Goal: Information Seeking & Learning: Learn about a topic

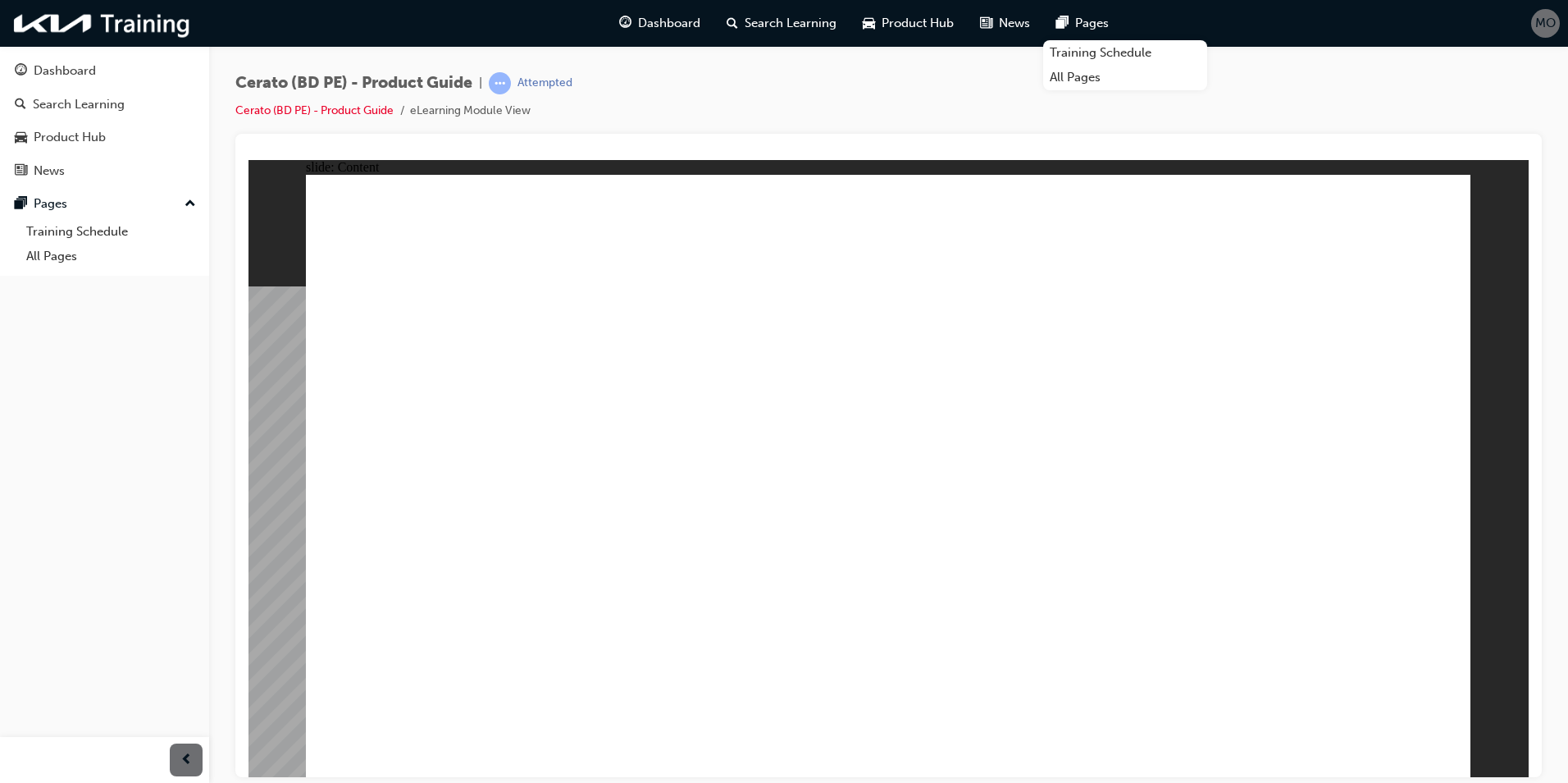
drag, startPoint x: 743, startPoint y: 370, endPoint x: 638, endPoint y: 380, distance: 105.5
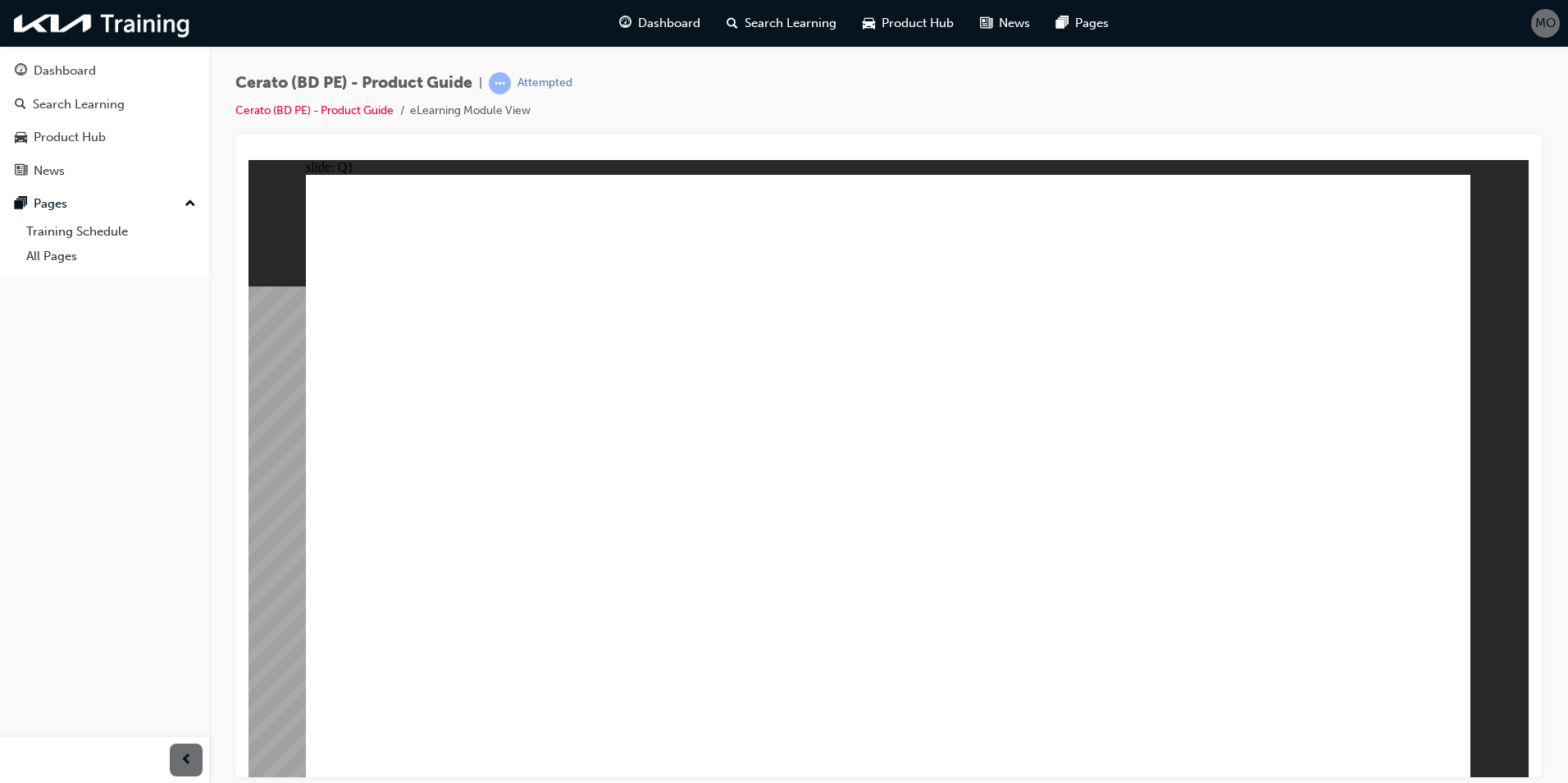
radio input "true"
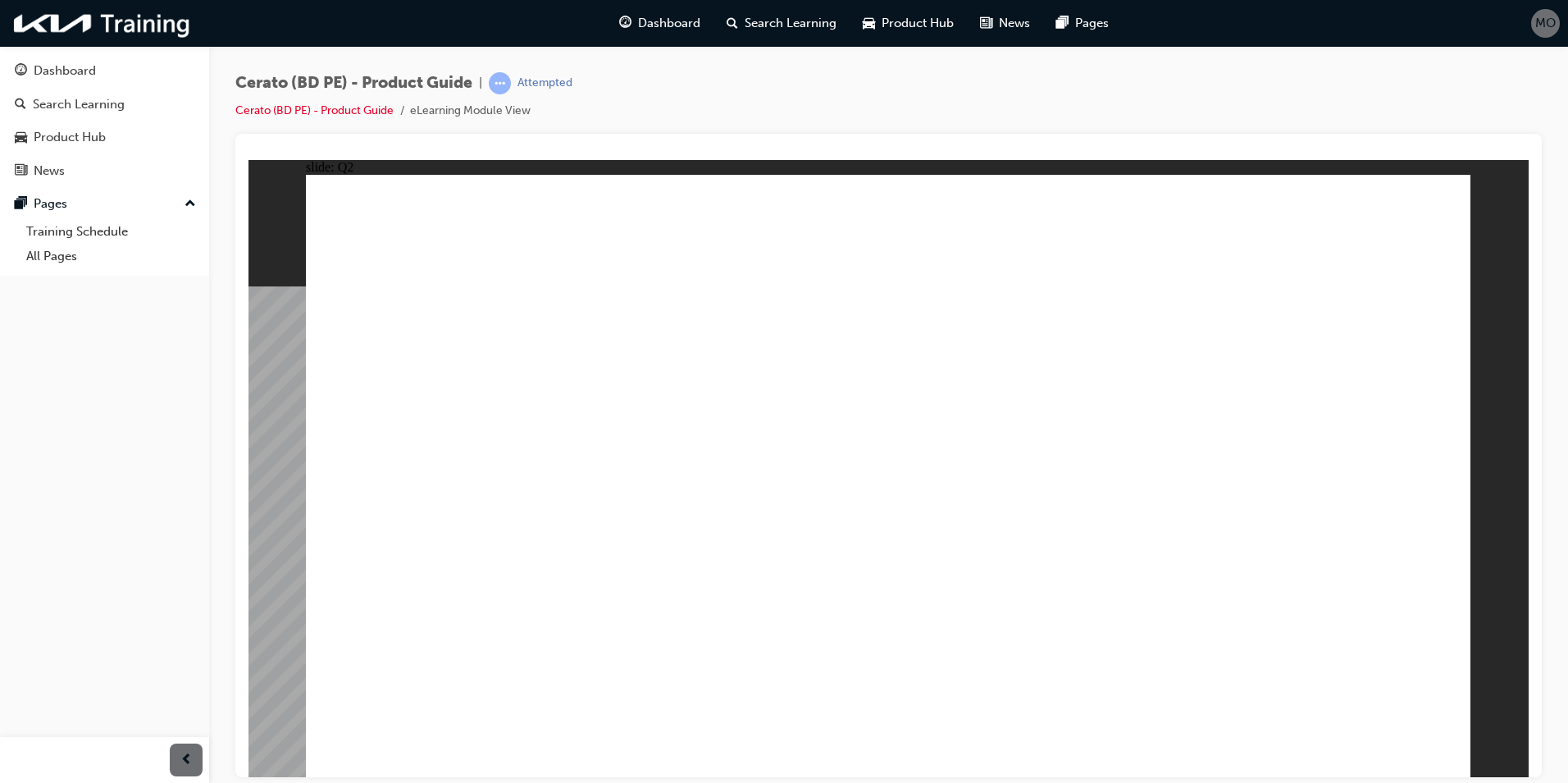
radio input "true"
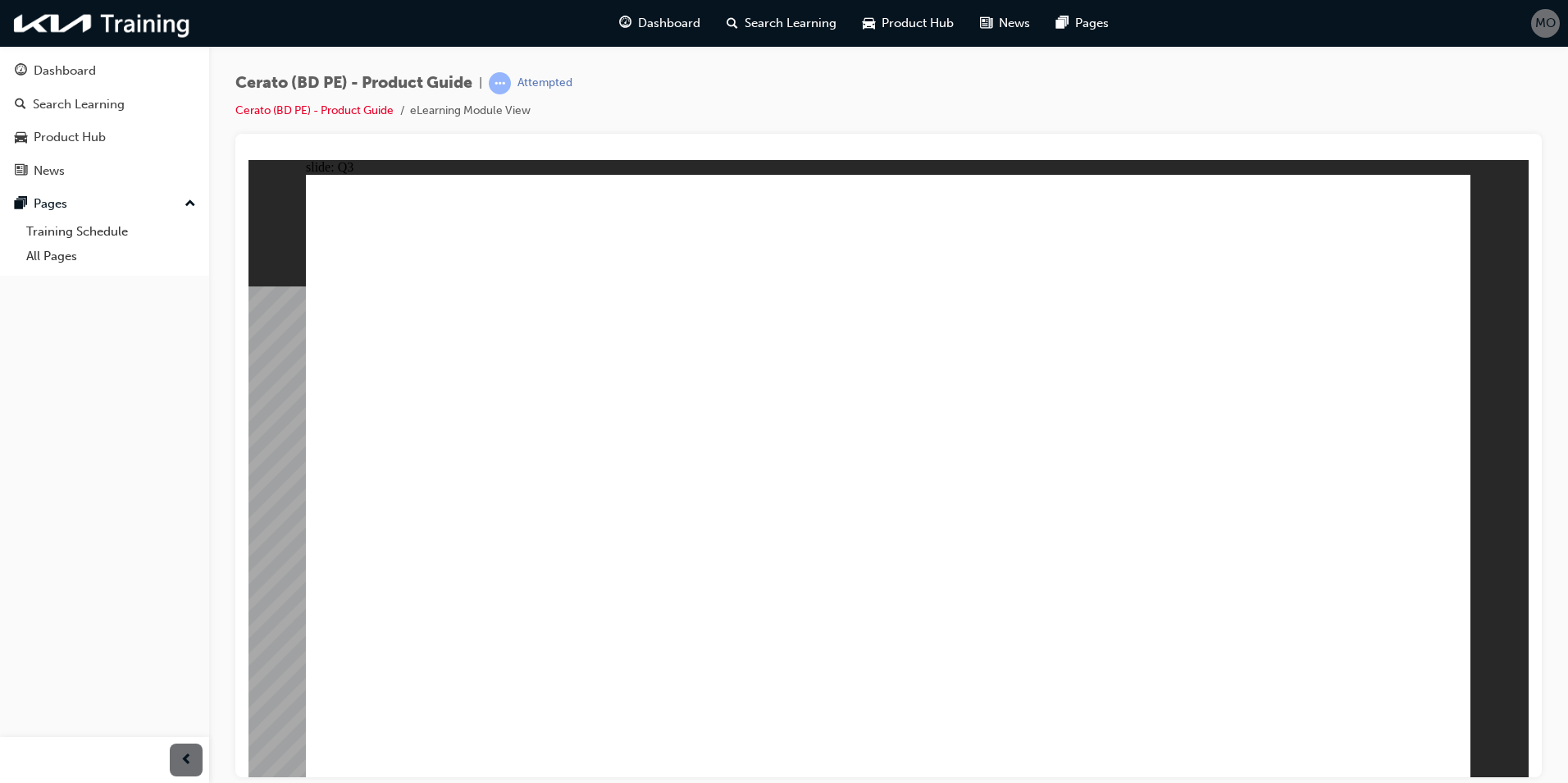
radio input "true"
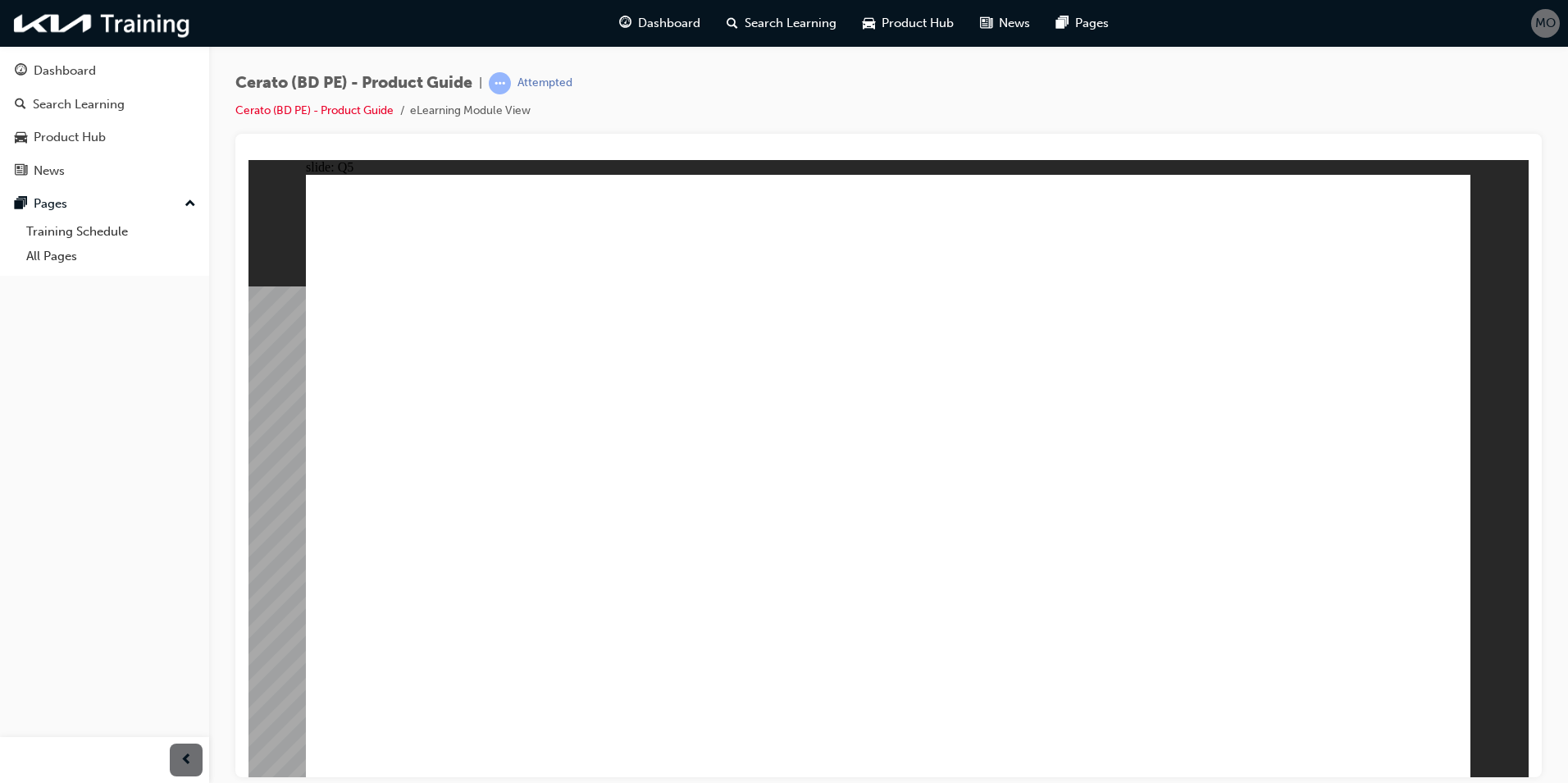
radio input "true"
drag, startPoint x: 353, startPoint y: 362, endPoint x: 516, endPoint y: 386, distance: 164.8
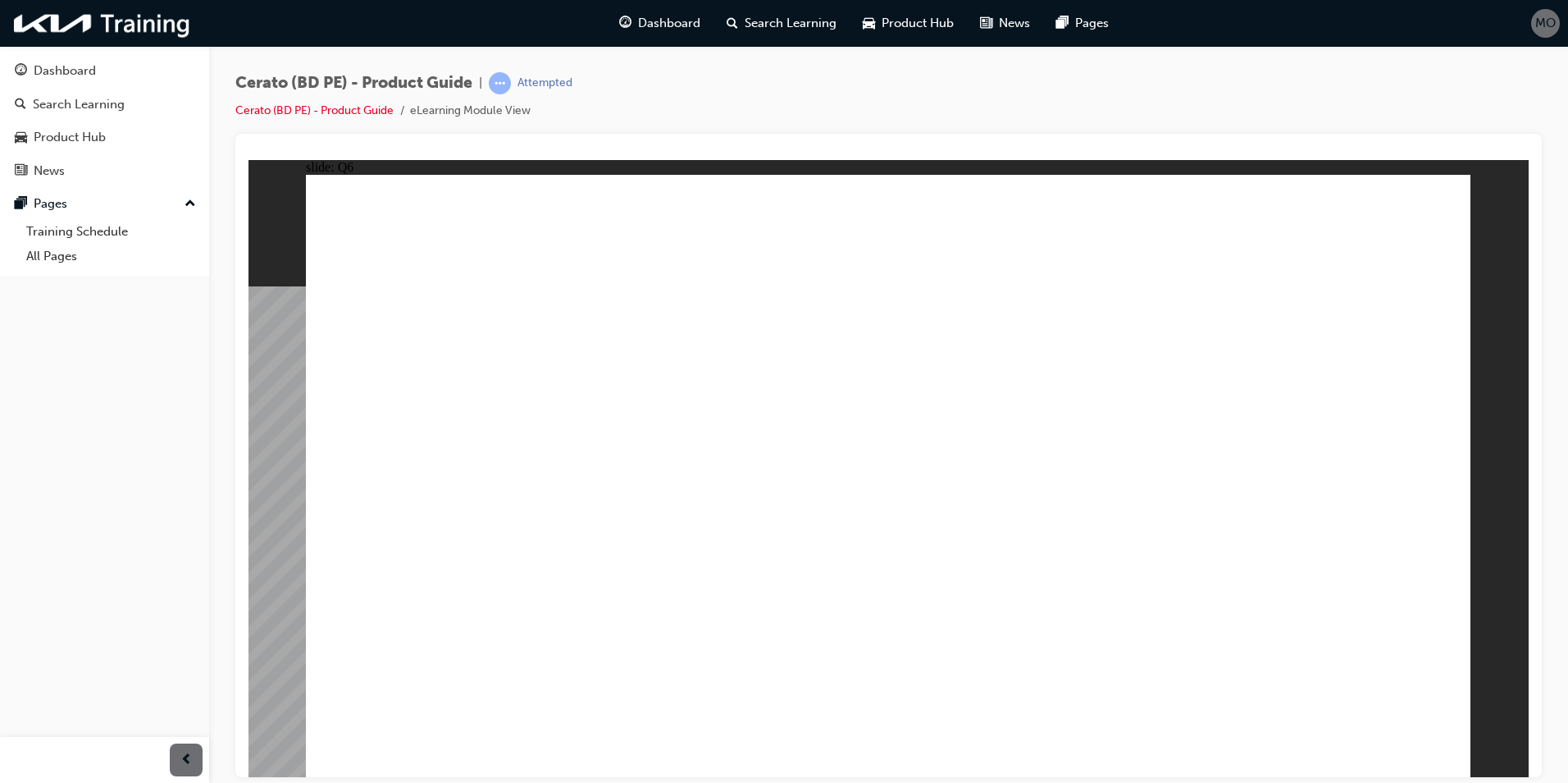
drag, startPoint x: 912, startPoint y: 554, endPoint x: 925, endPoint y: 554, distance: 13.0
radio input "true"
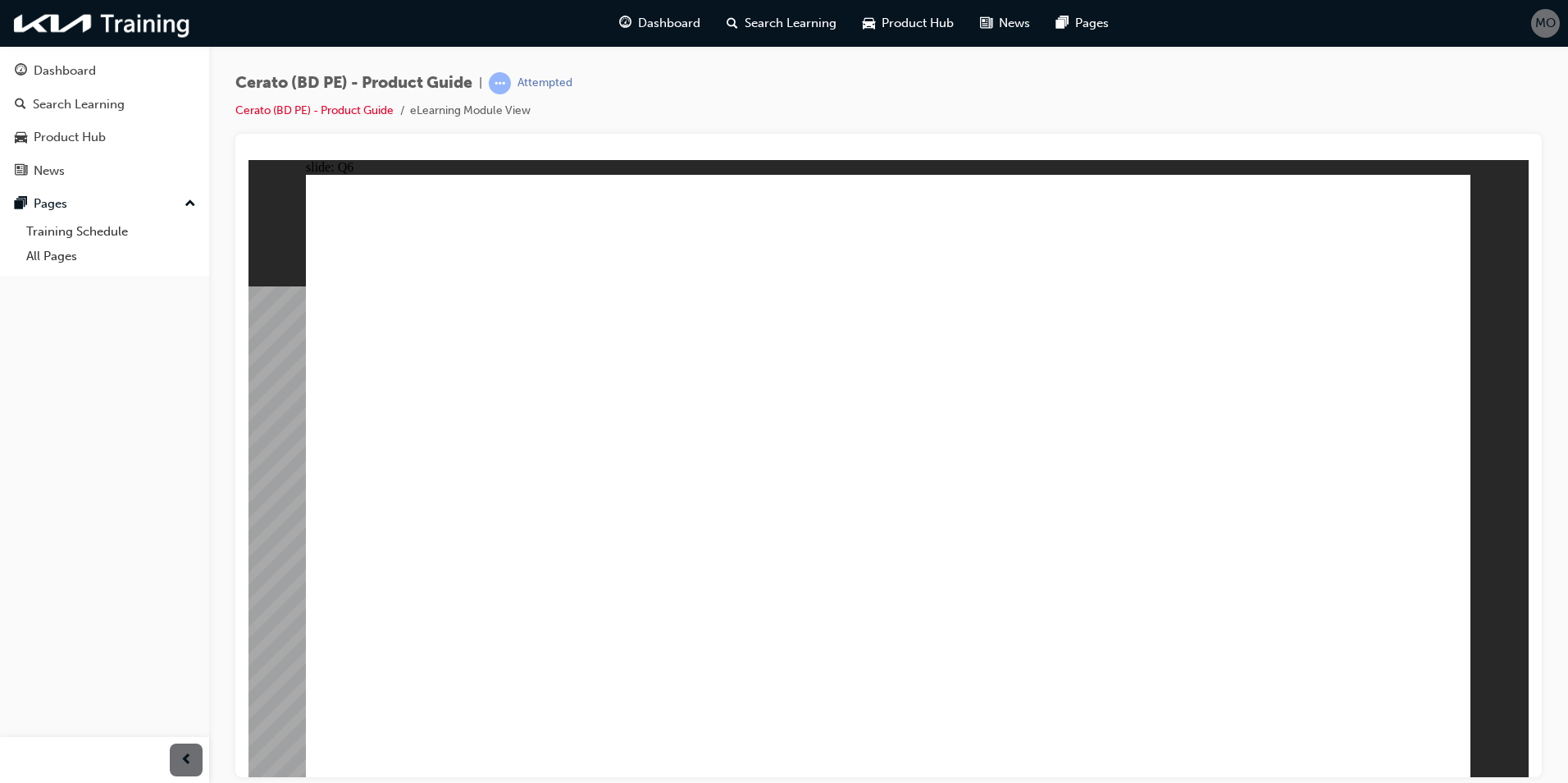
radio input "true"
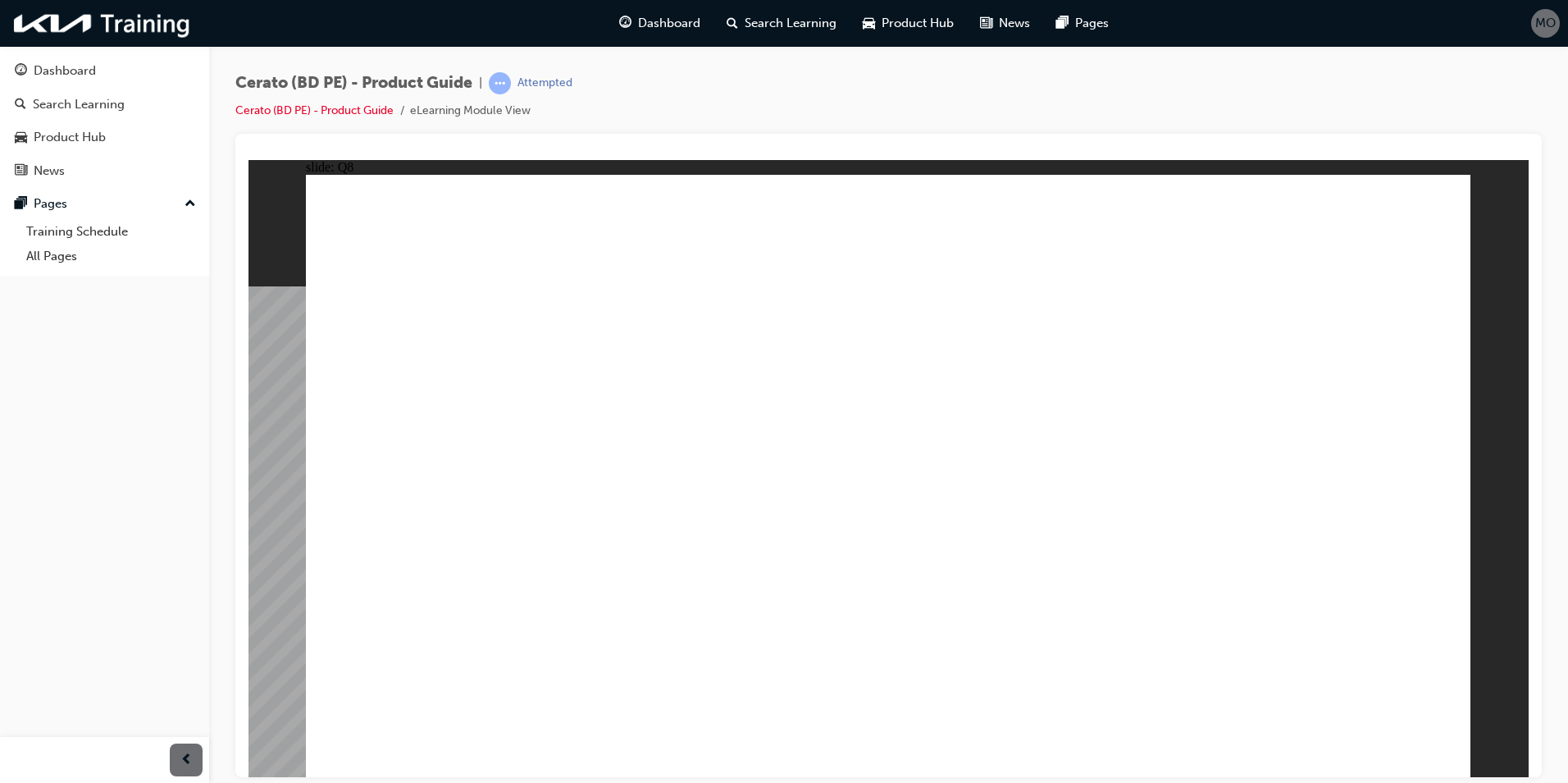
radio input "true"
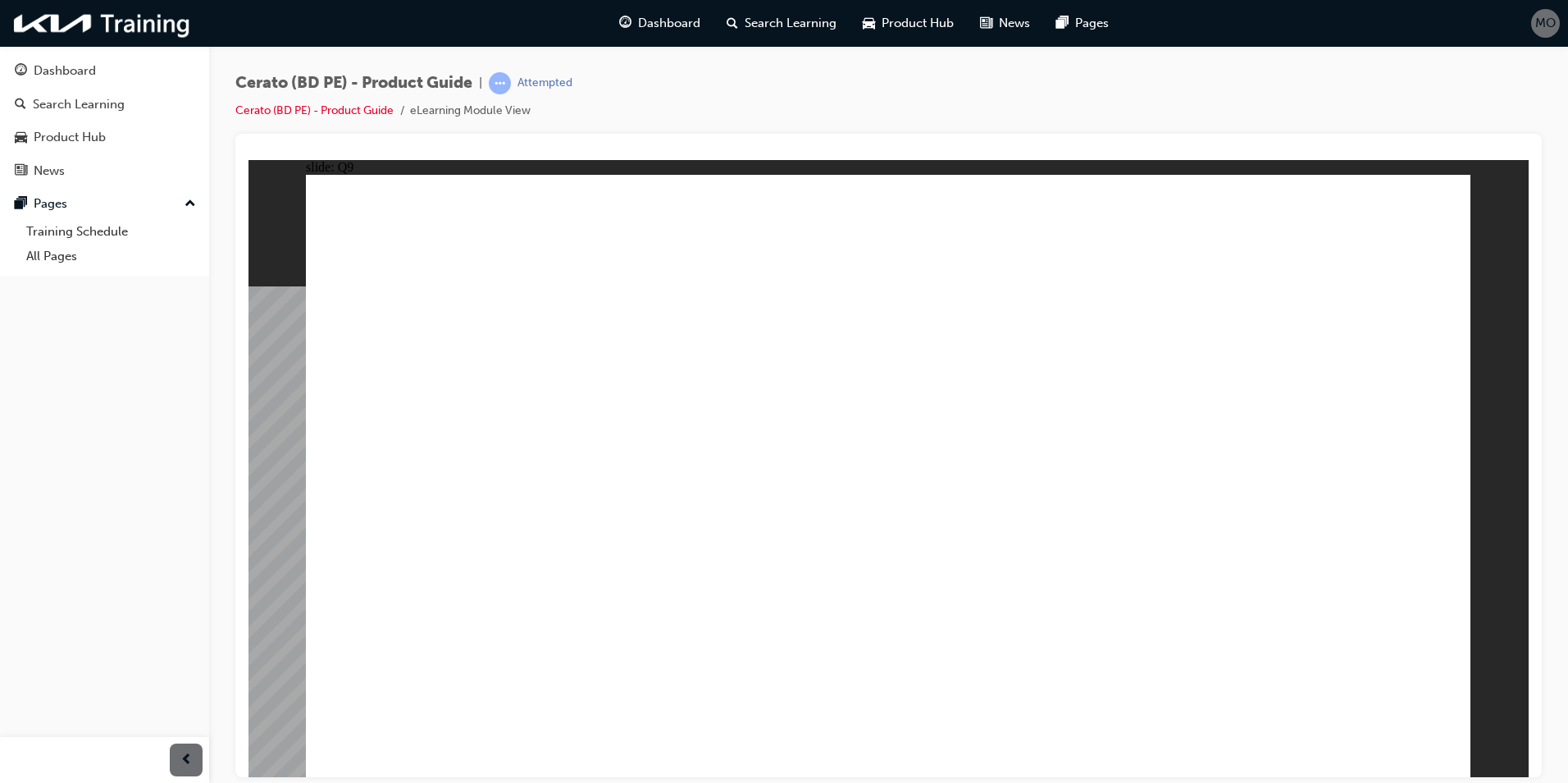
radio input "true"
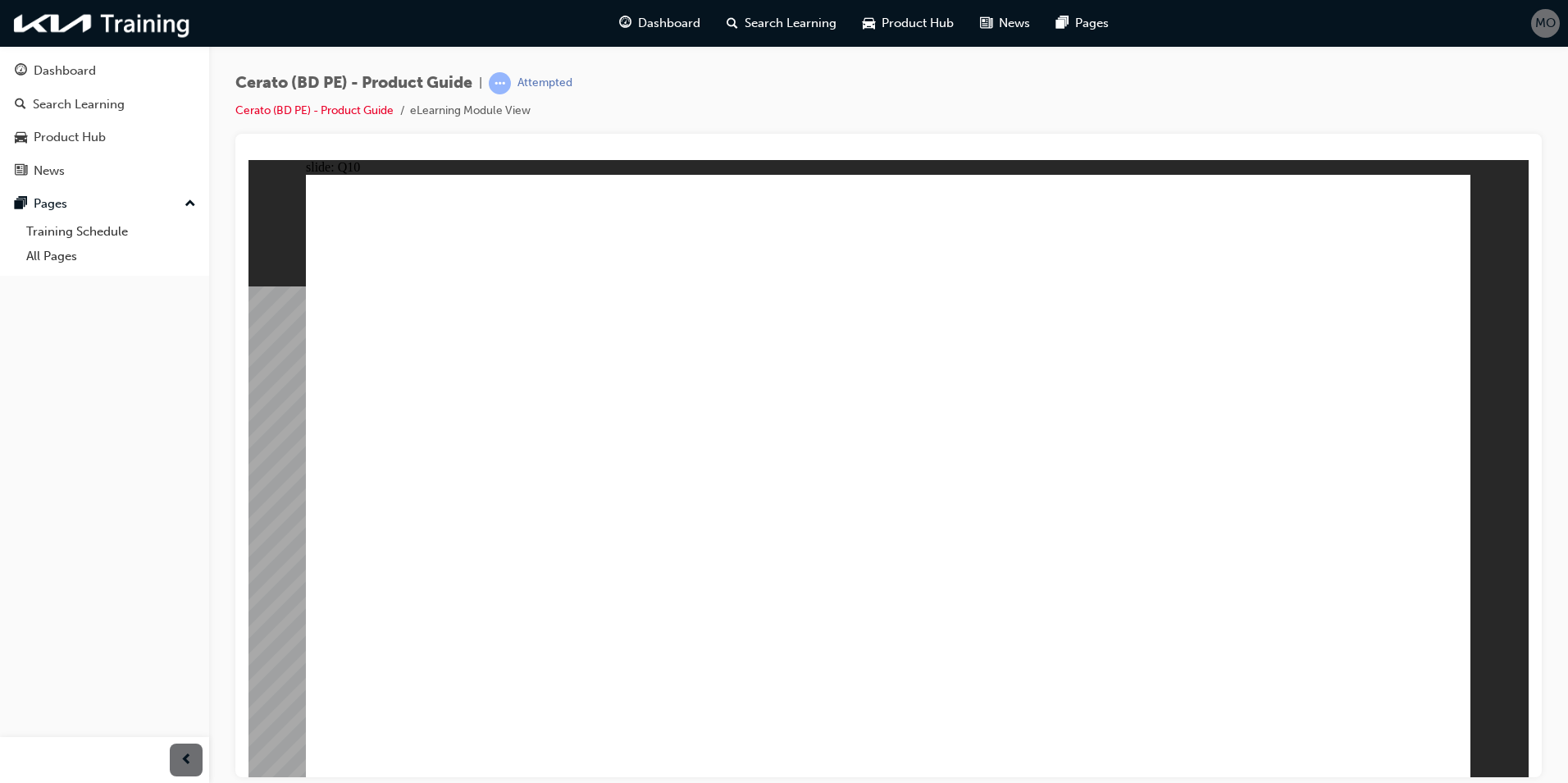
radio input "true"
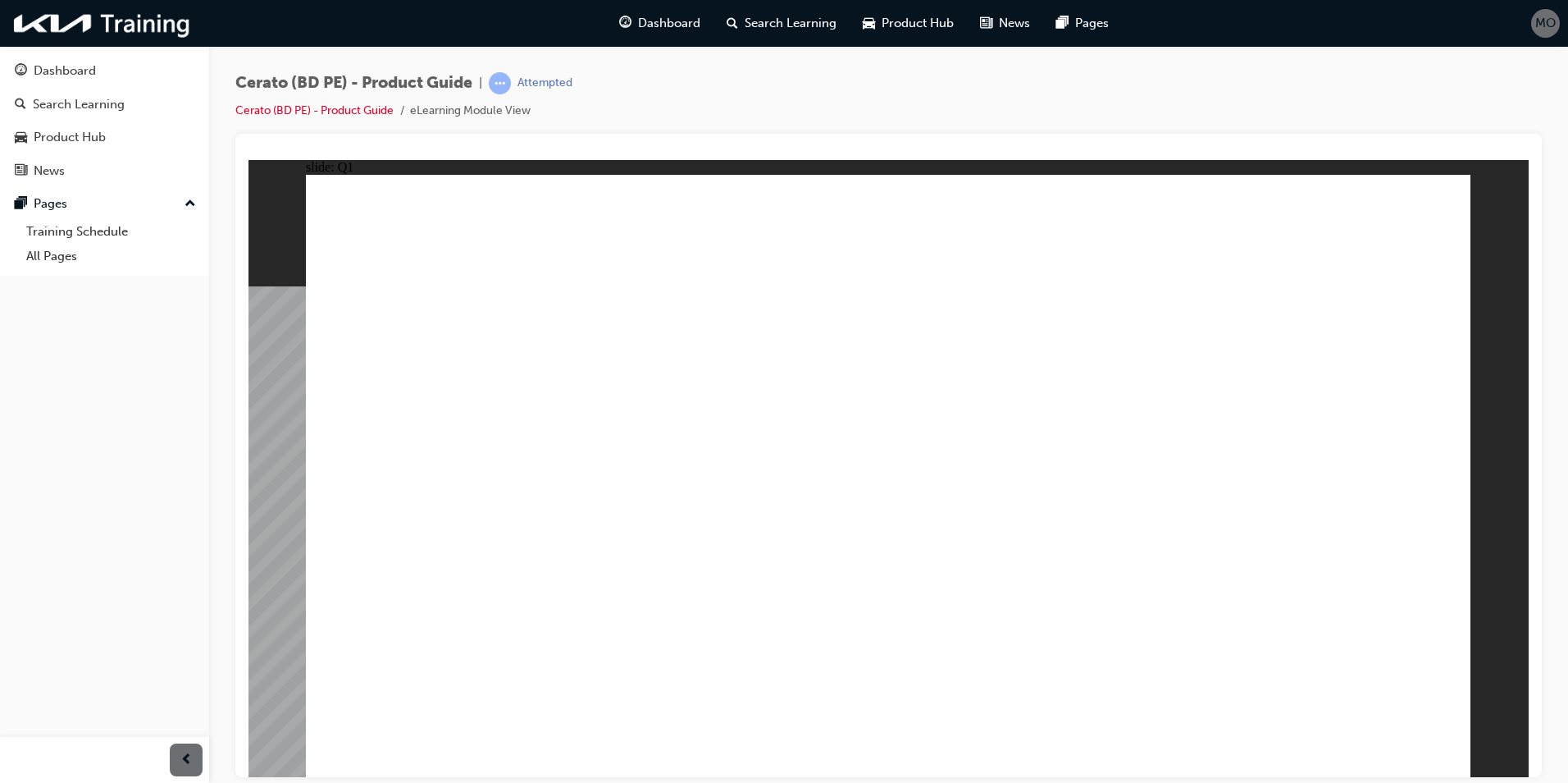
radio input "true"
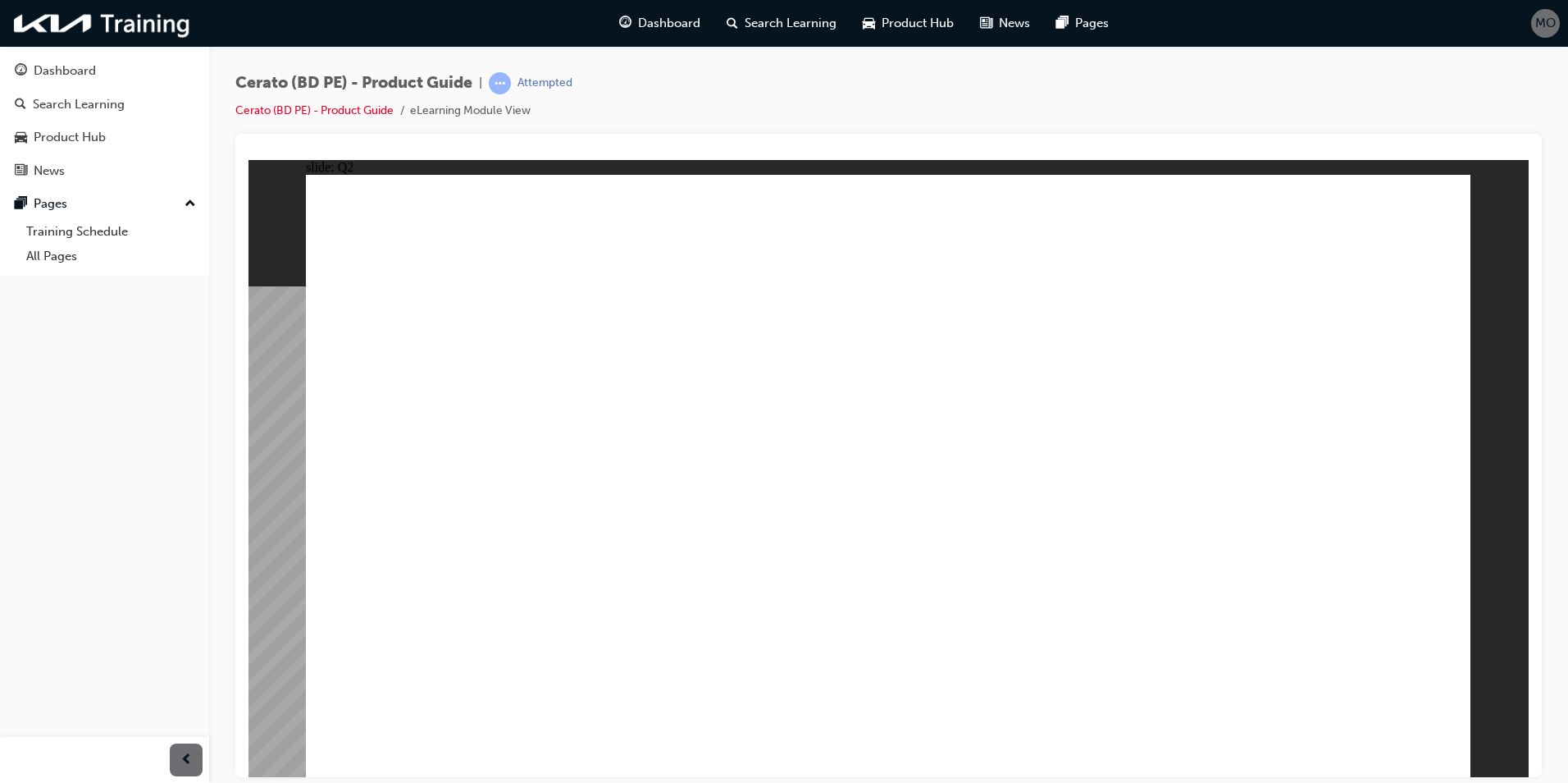
radio input "true"
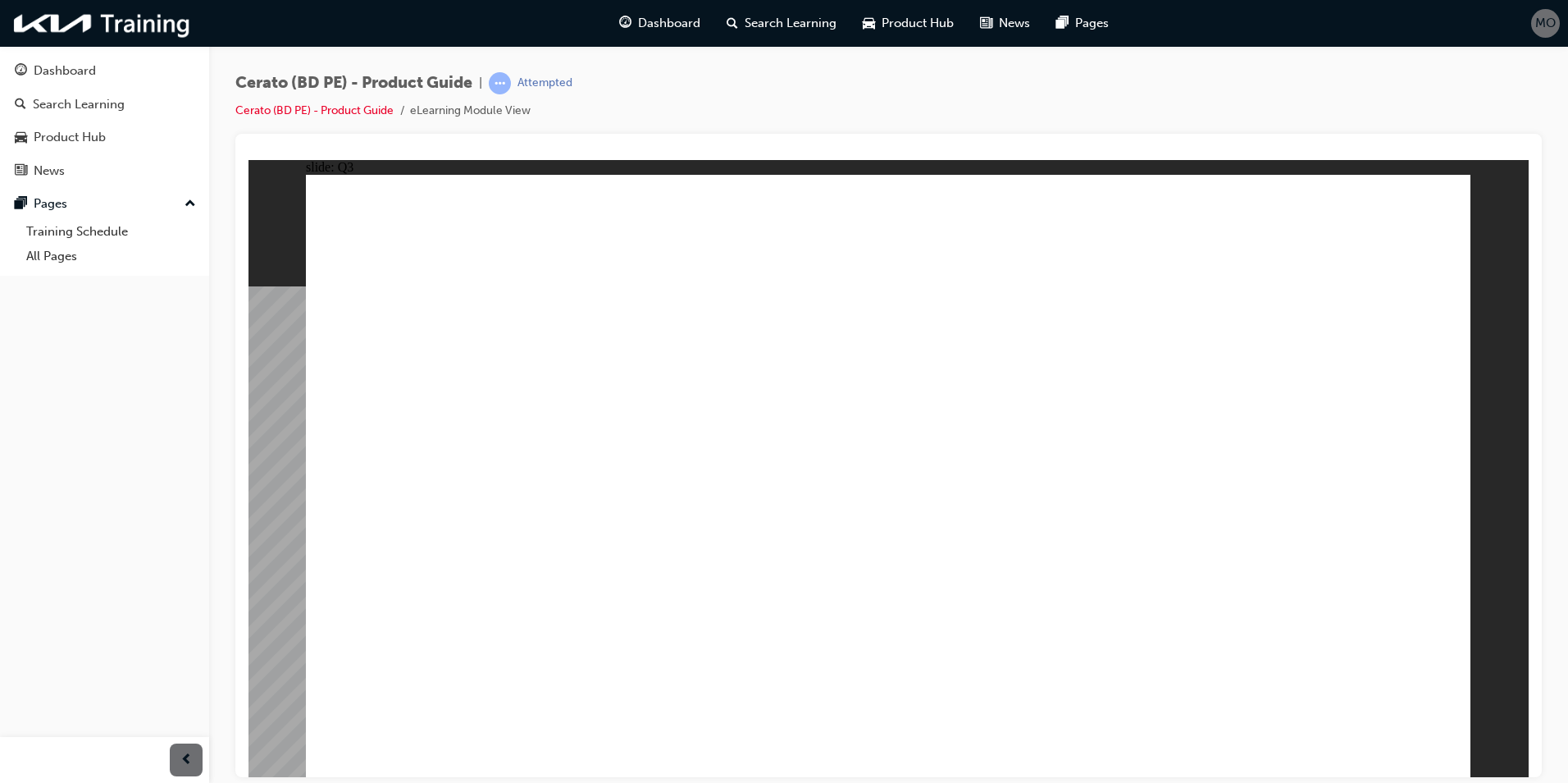
radio input "true"
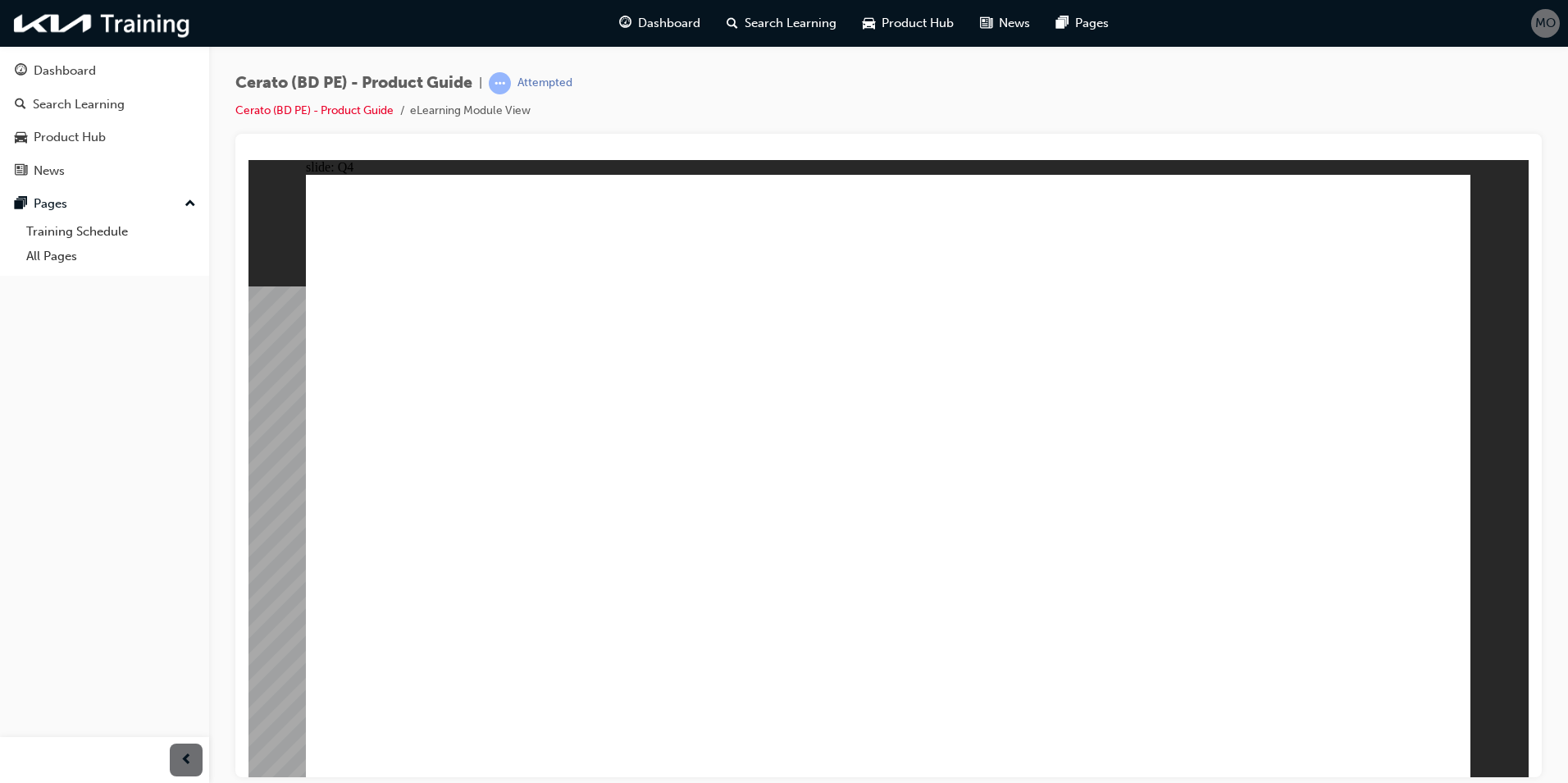
drag, startPoint x: 346, startPoint y: 362, endPoint x: 632, endPoint y: 371, distance: 286.1
radio input "true"
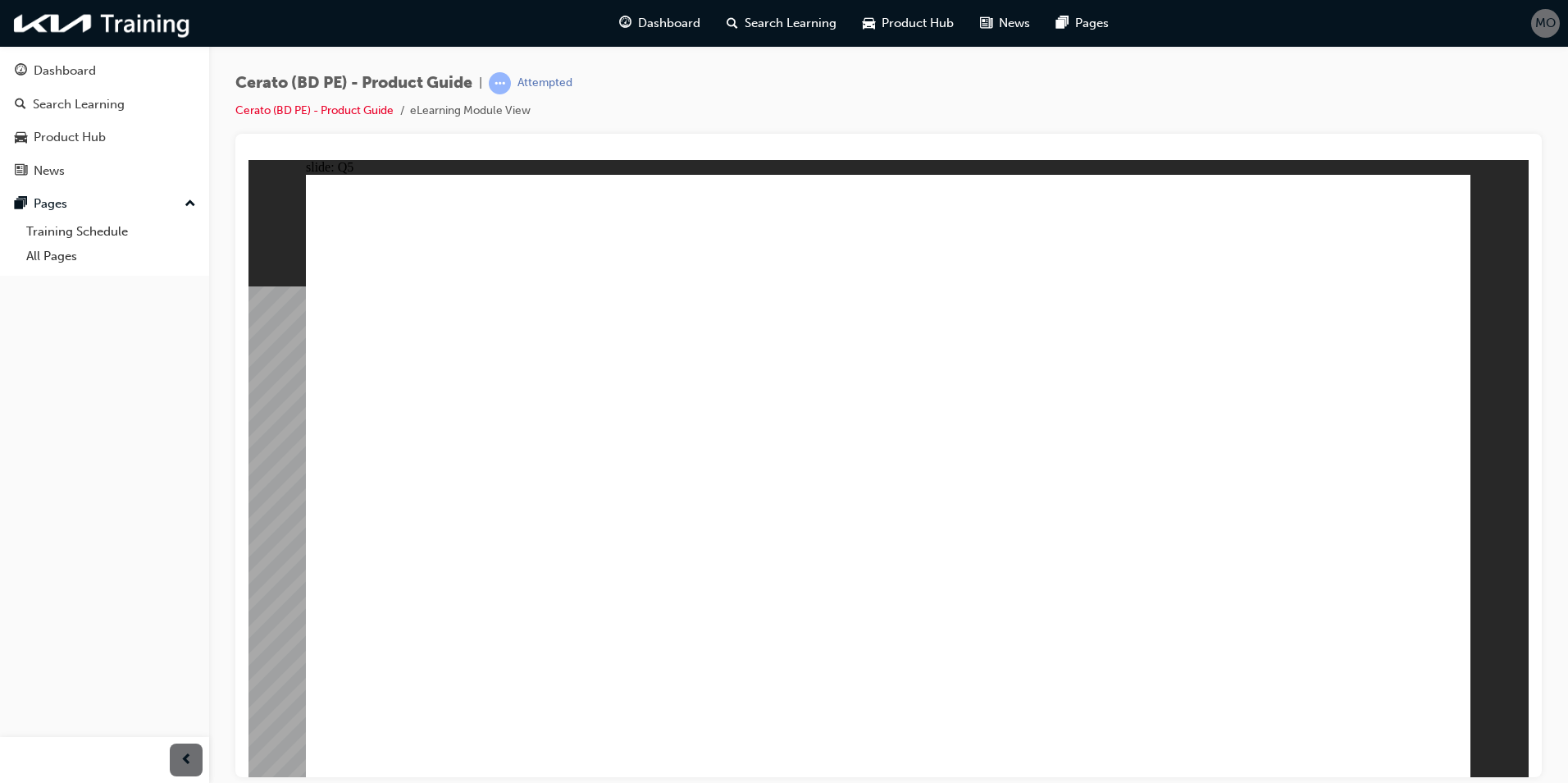
radio input "true"
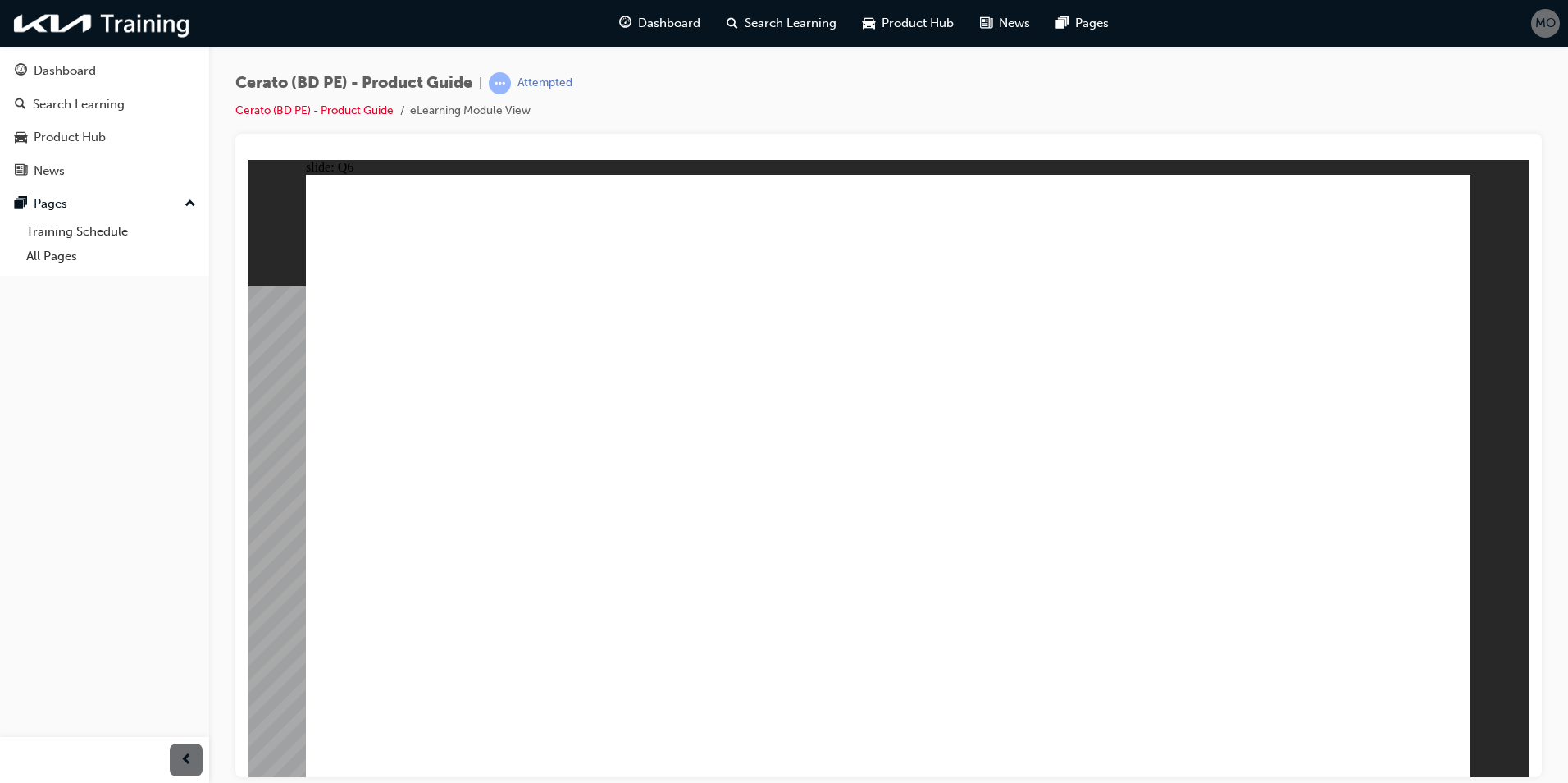
radio input "true"
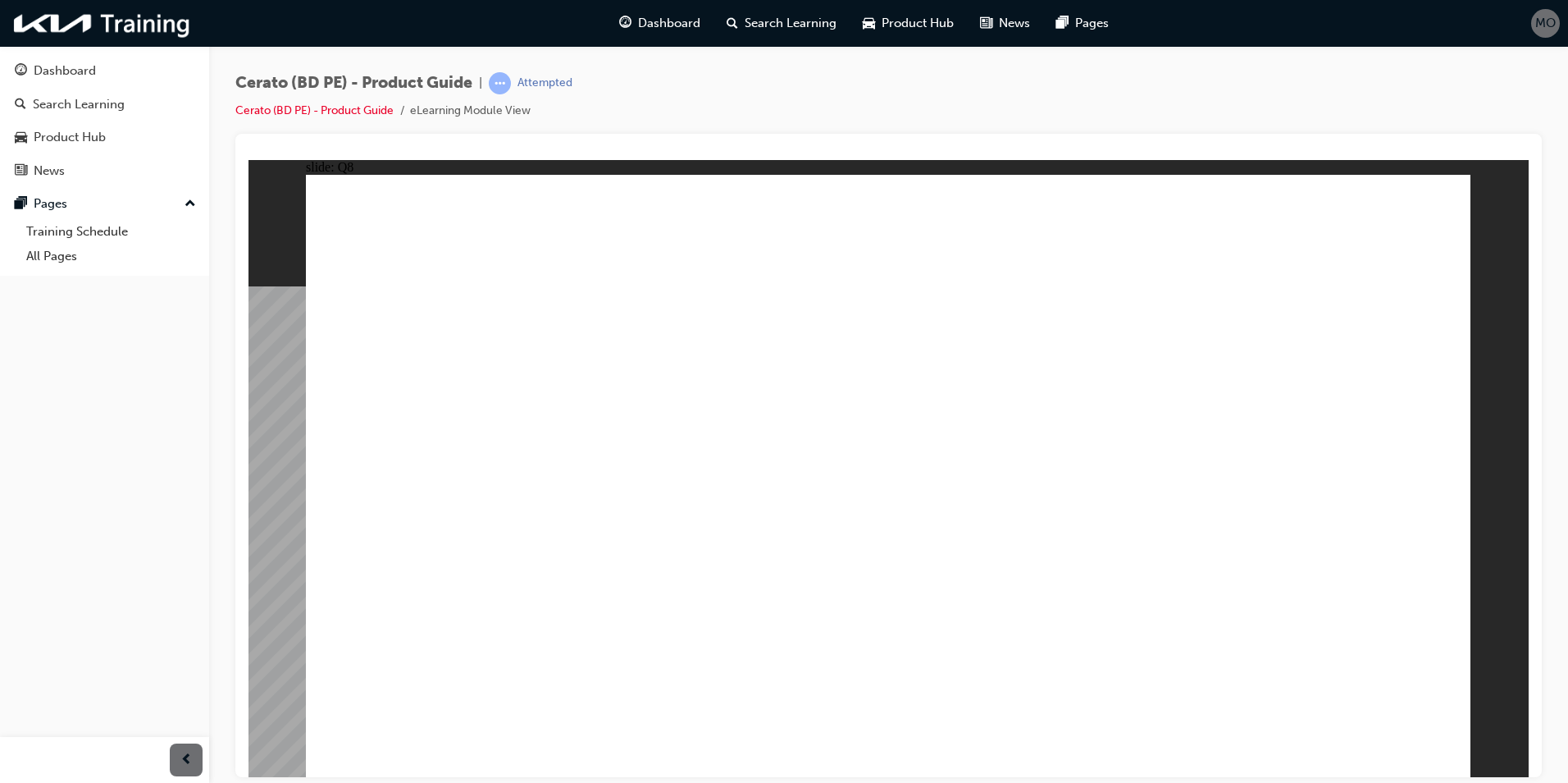
radio input "true"
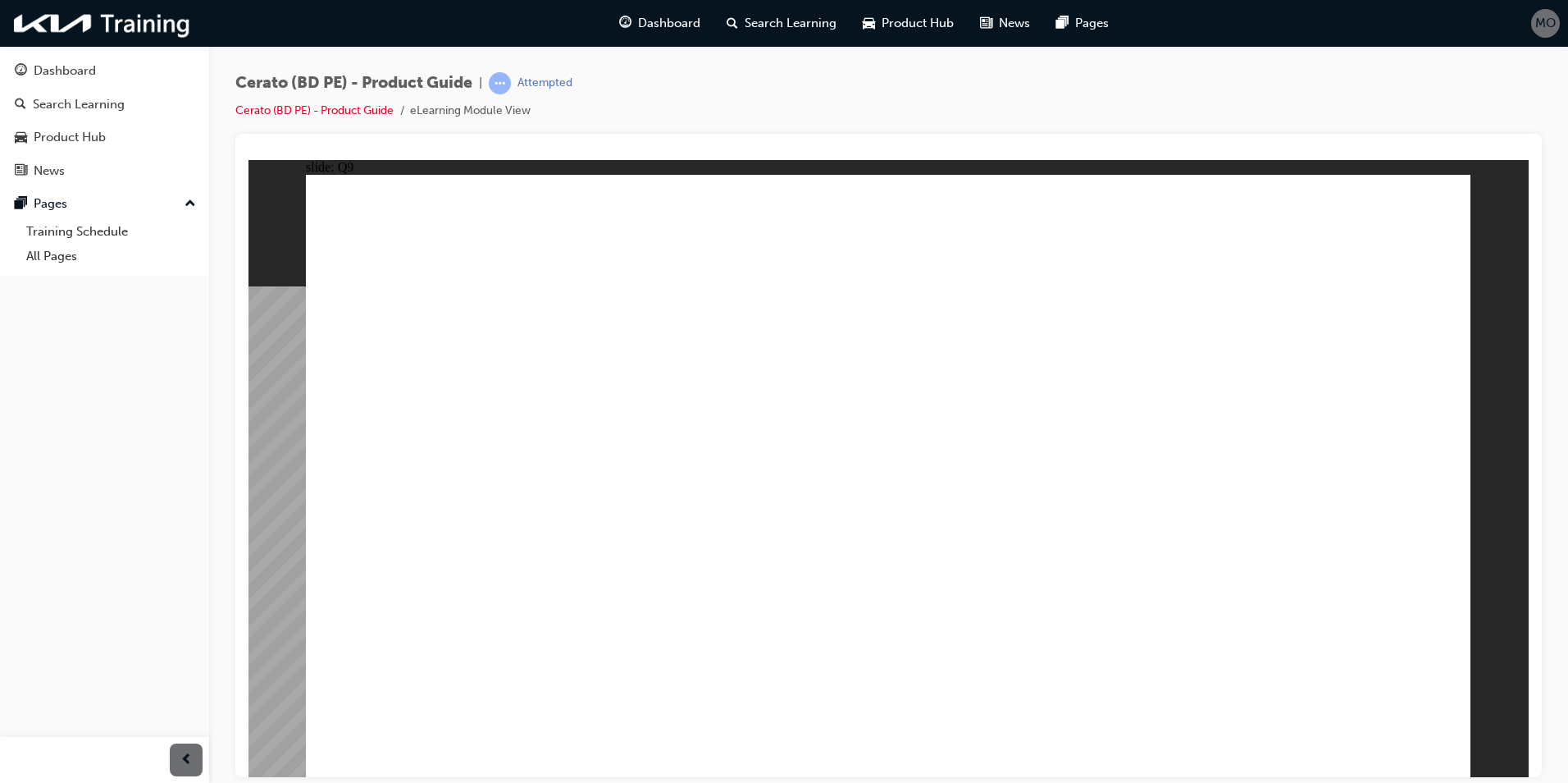
radio input "true"
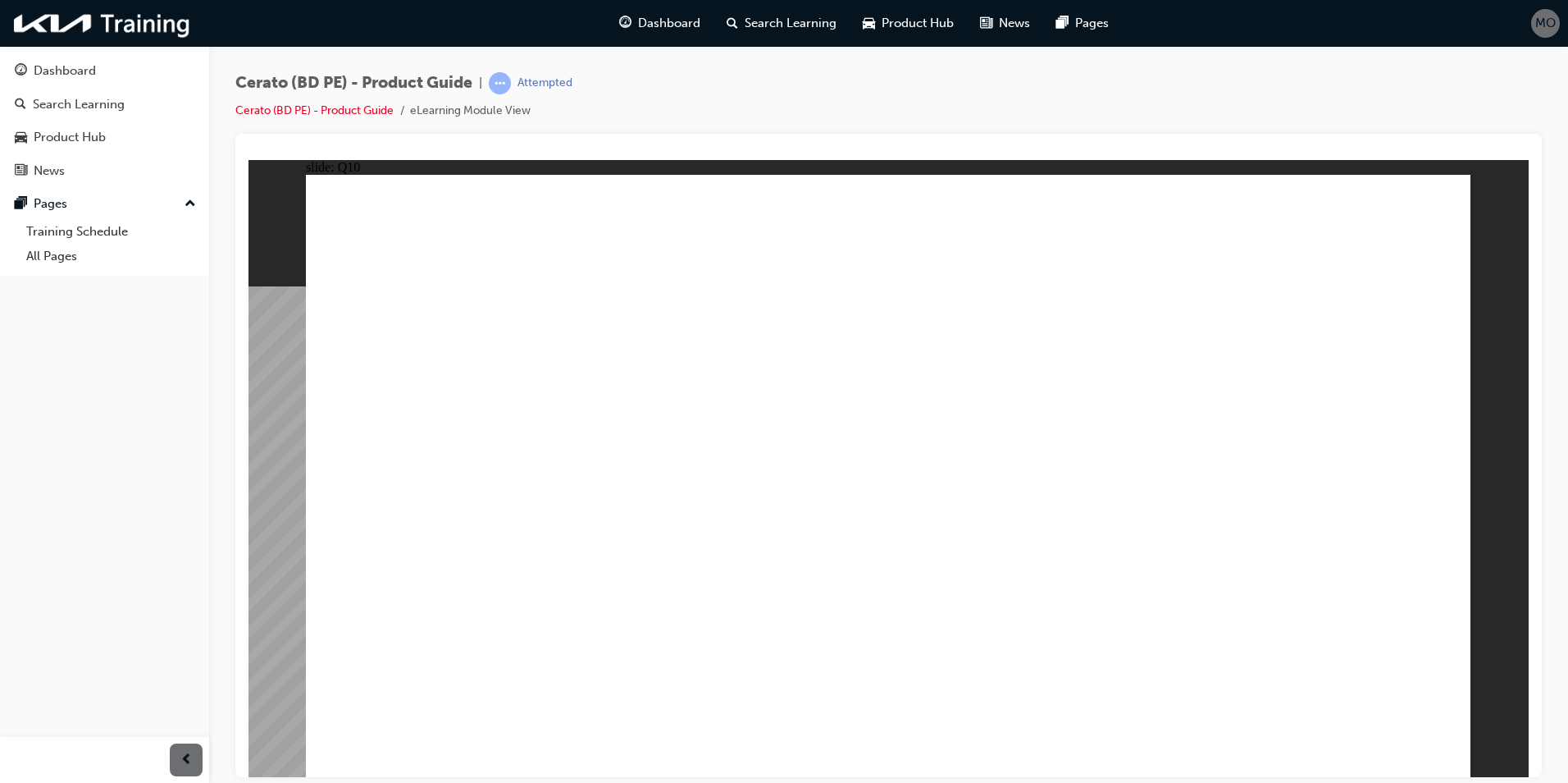
radio input "true"
click at [104, 78] on div "Dashboard" at bounding box center [104, 70] width 179 height 20
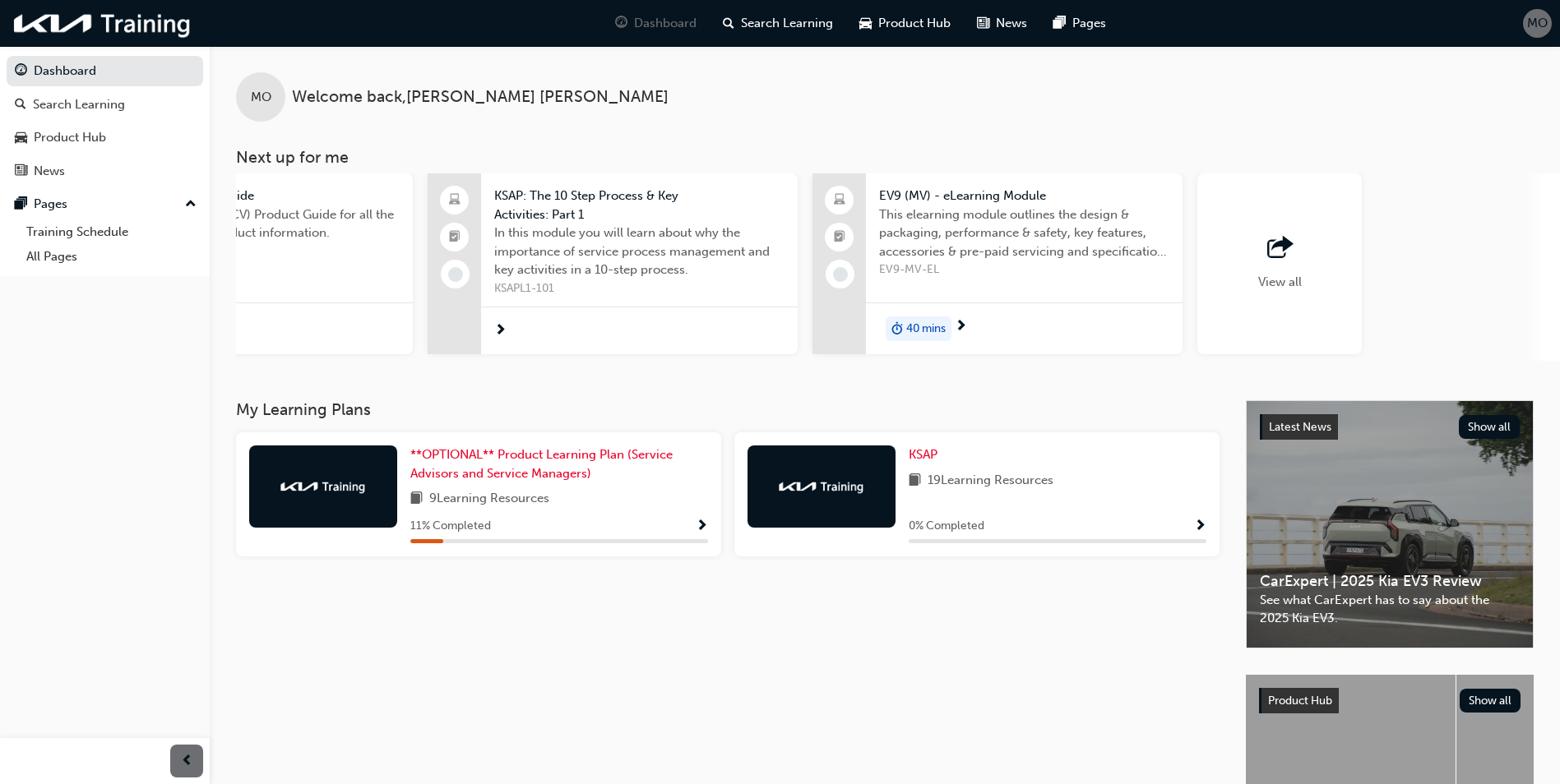
scroll to position [0, 983]
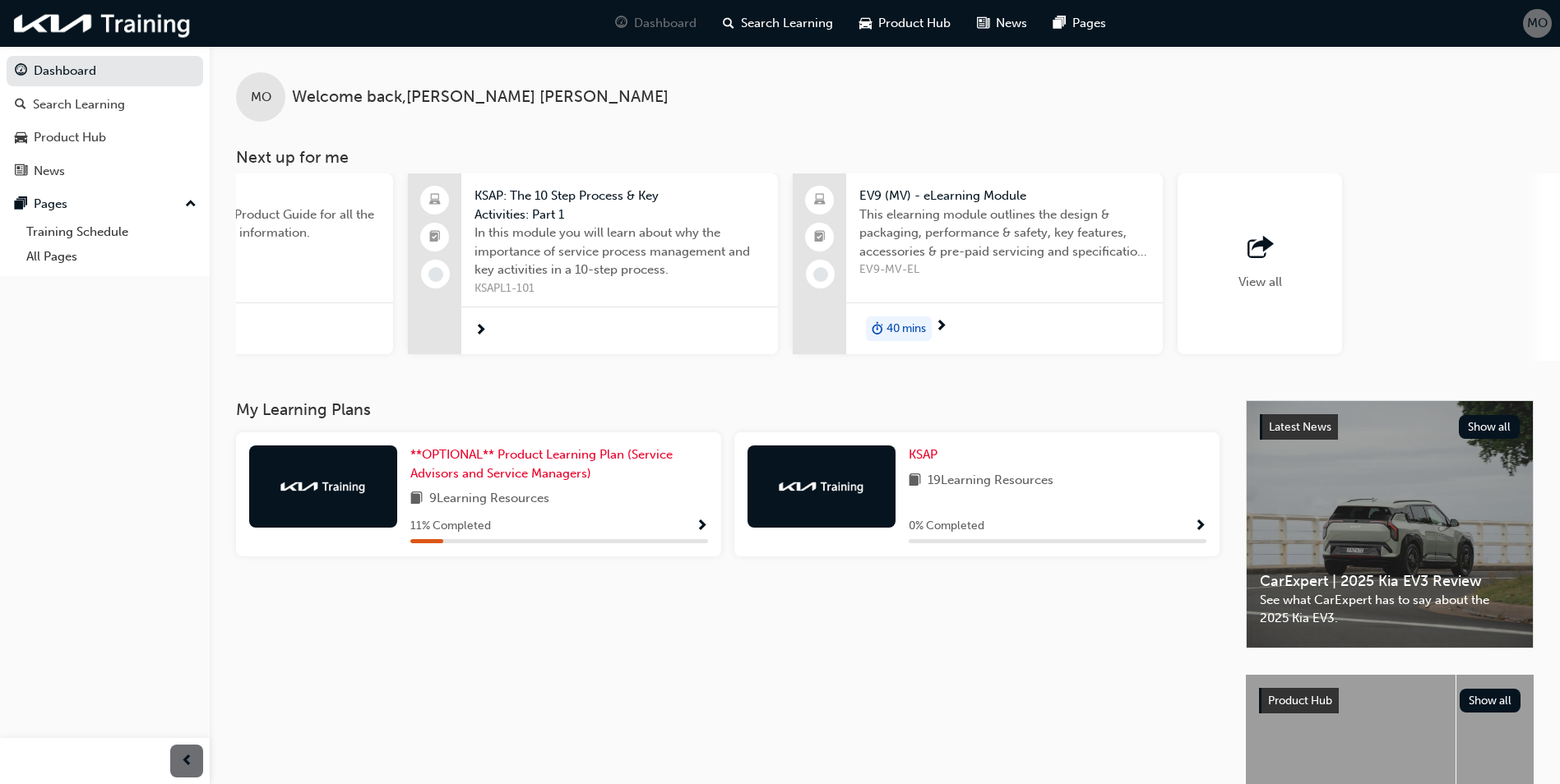
click at [1255, 253] on span "outbound-icon" at bounding box center [1260, 248] width 25 height 23
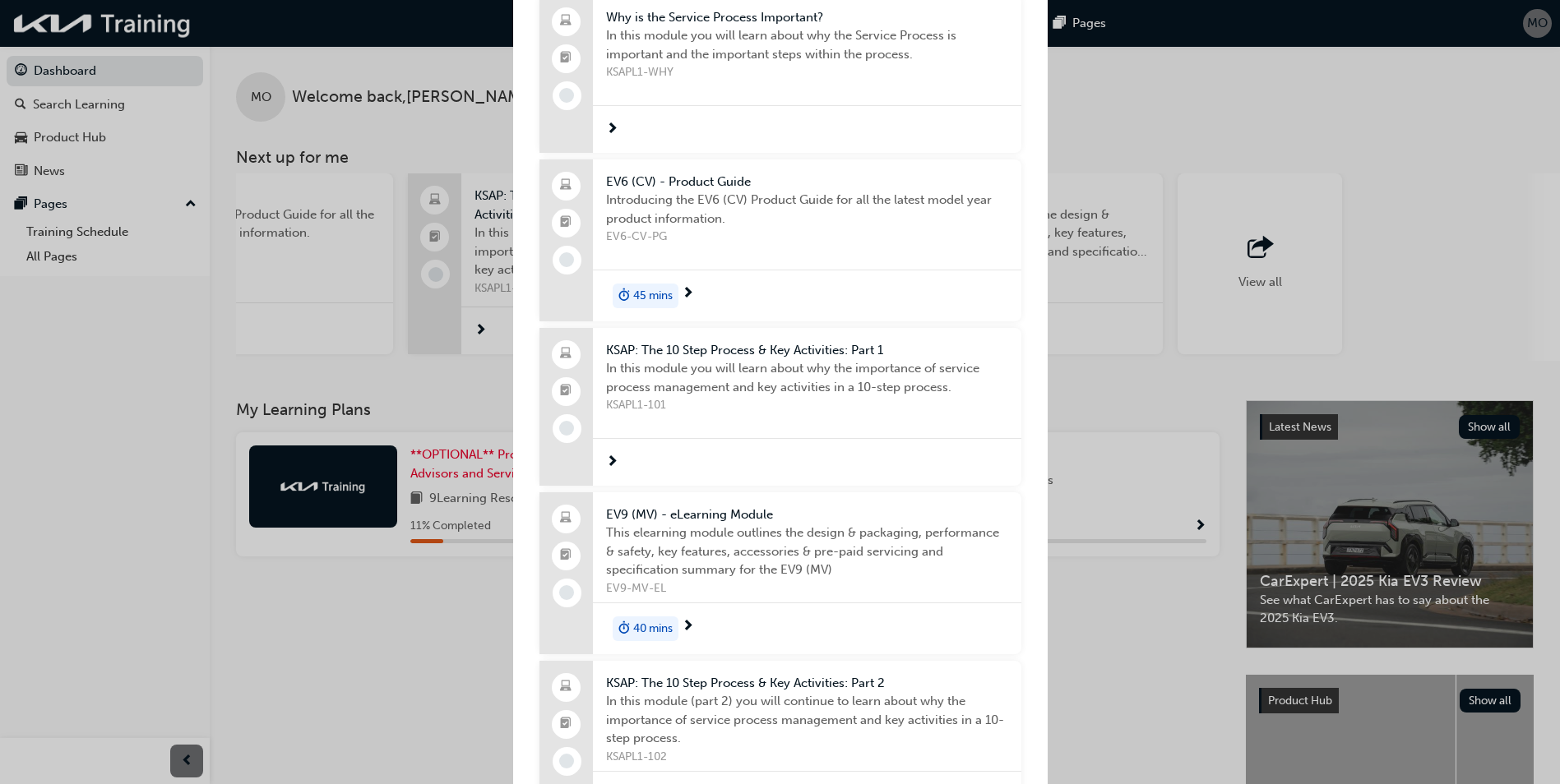
scroll to position [0, 0]
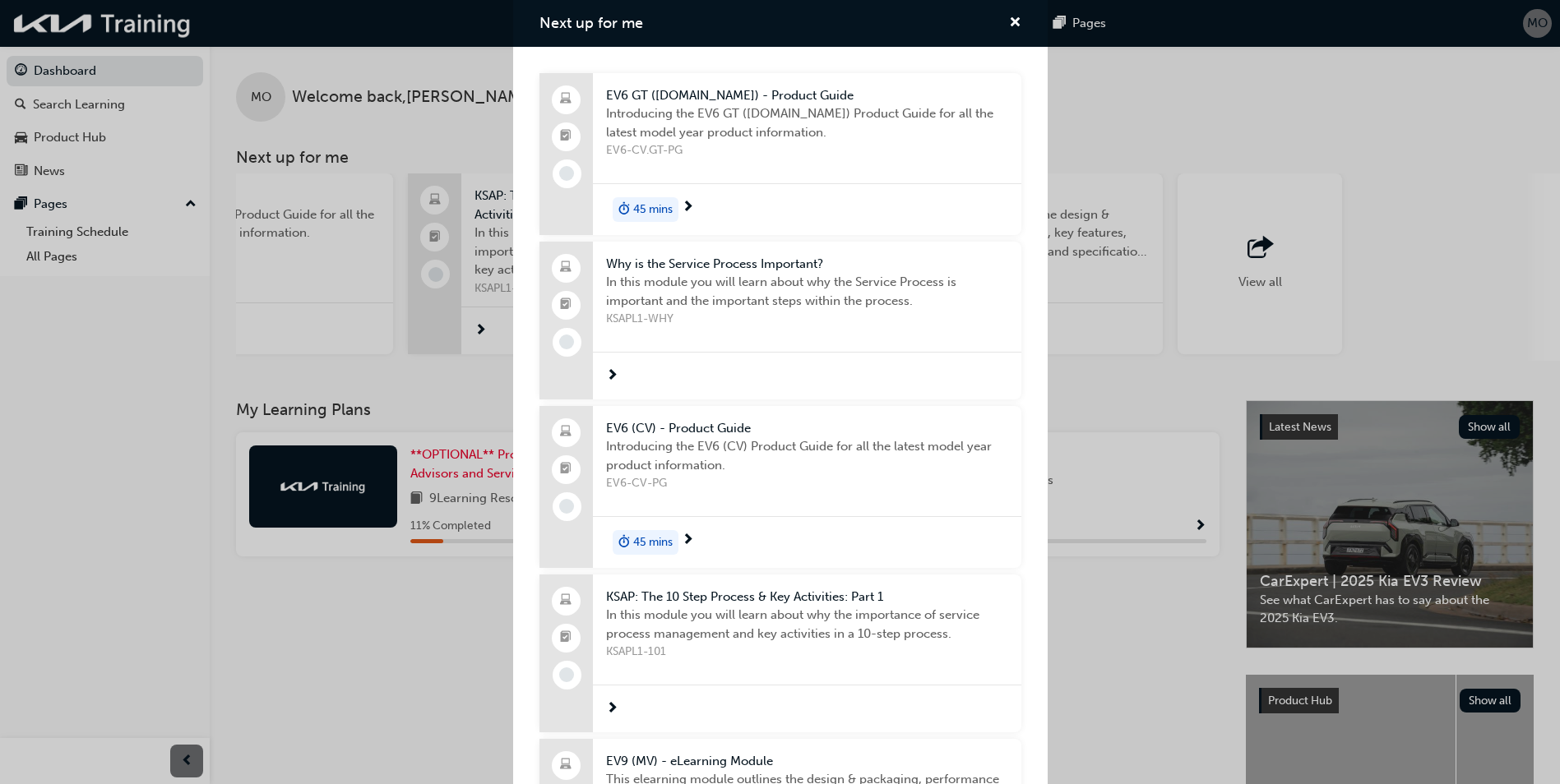
click at [68, 331] on div "Next up for me EV6 GT ([DOMAIN_NAME]) - Product Guide Introducing the EV6 GT ([…" at bounding box center [780, 392] width 1560 height 784
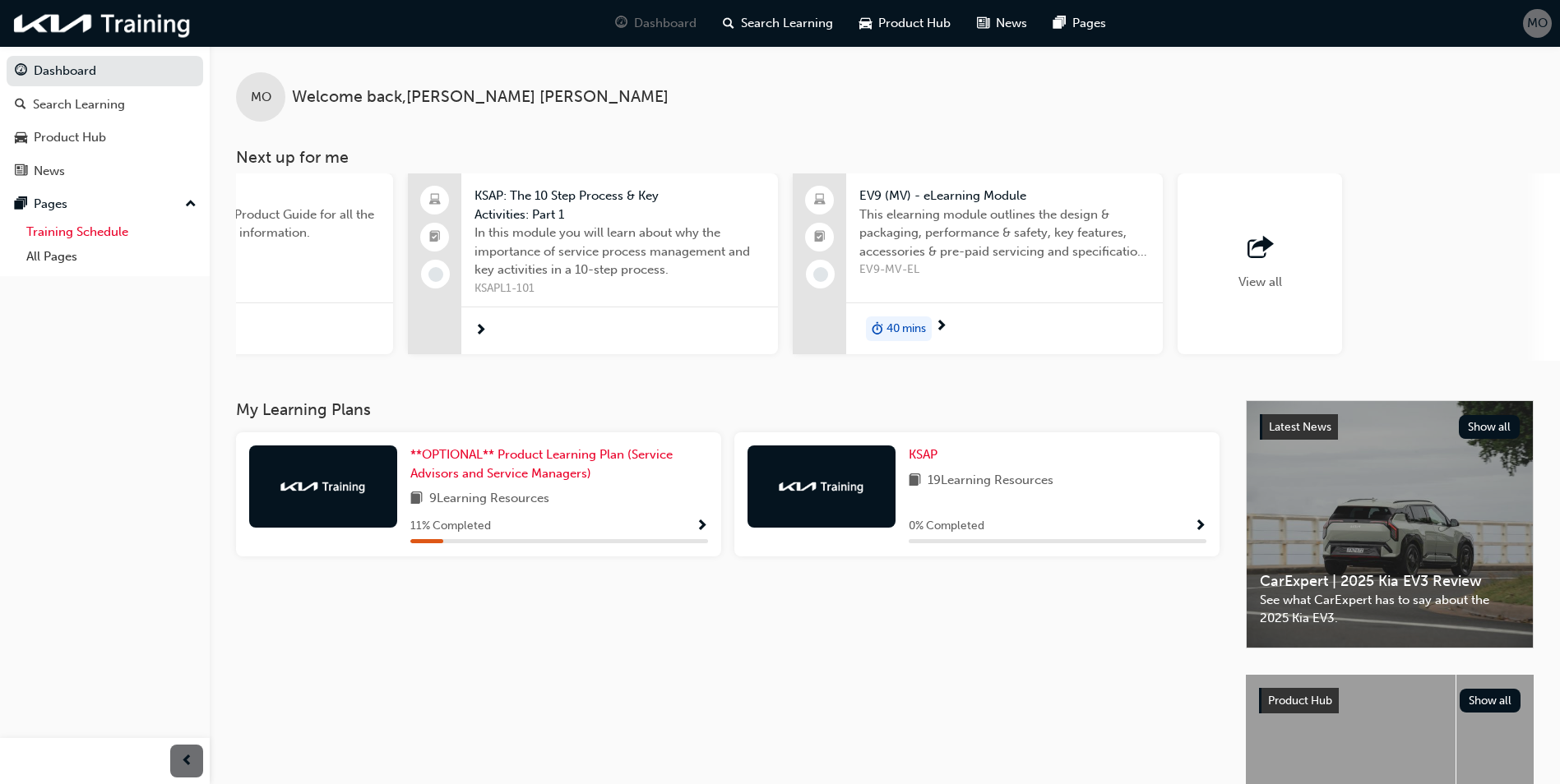
click at [110, 235] on link "Training Schedule" at bounding box center [111, 232] width 184 height 25
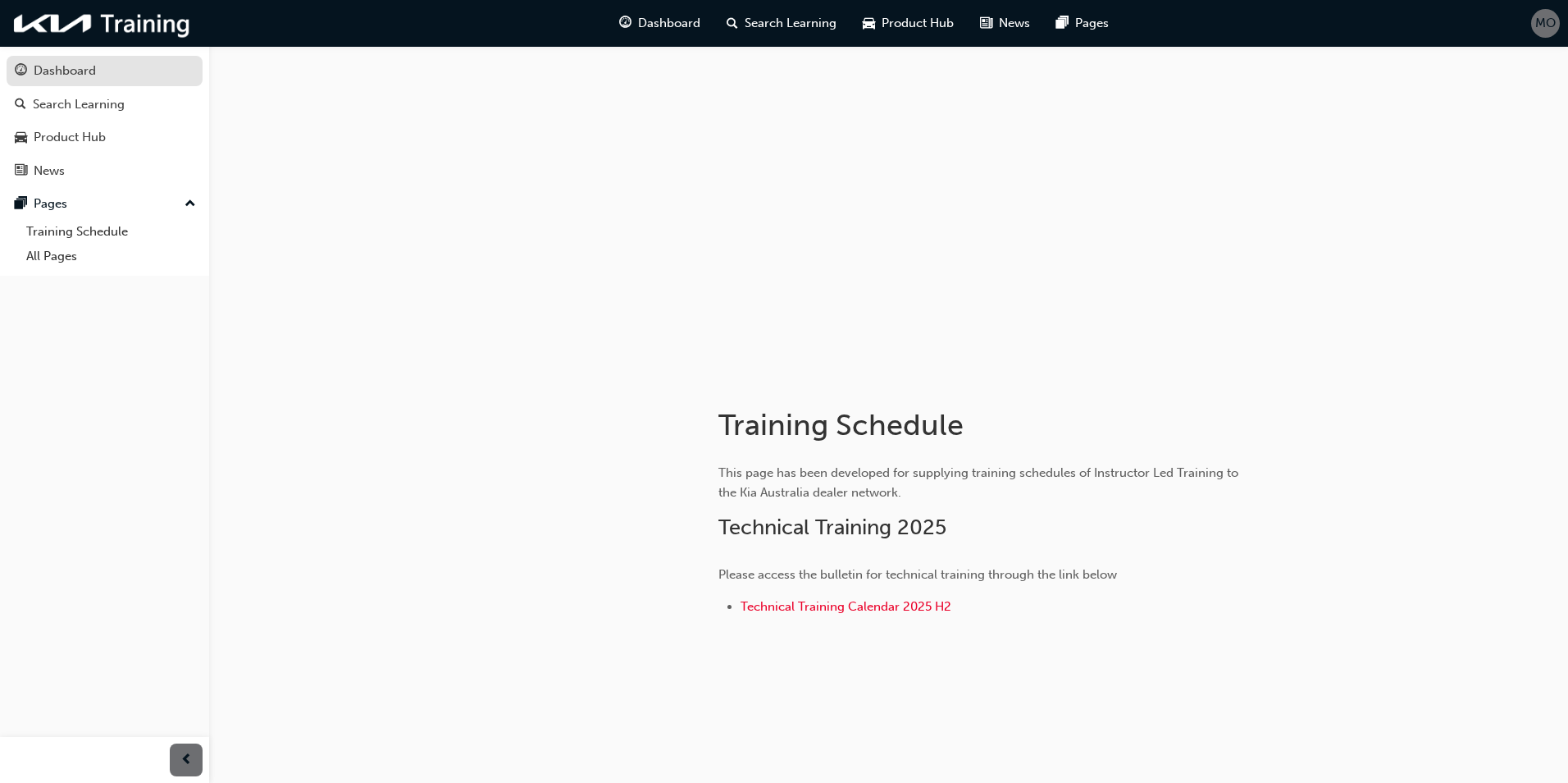
click at [124, 80] on div "Dashboard" at bounding box center [104, 70] width 179 height 20
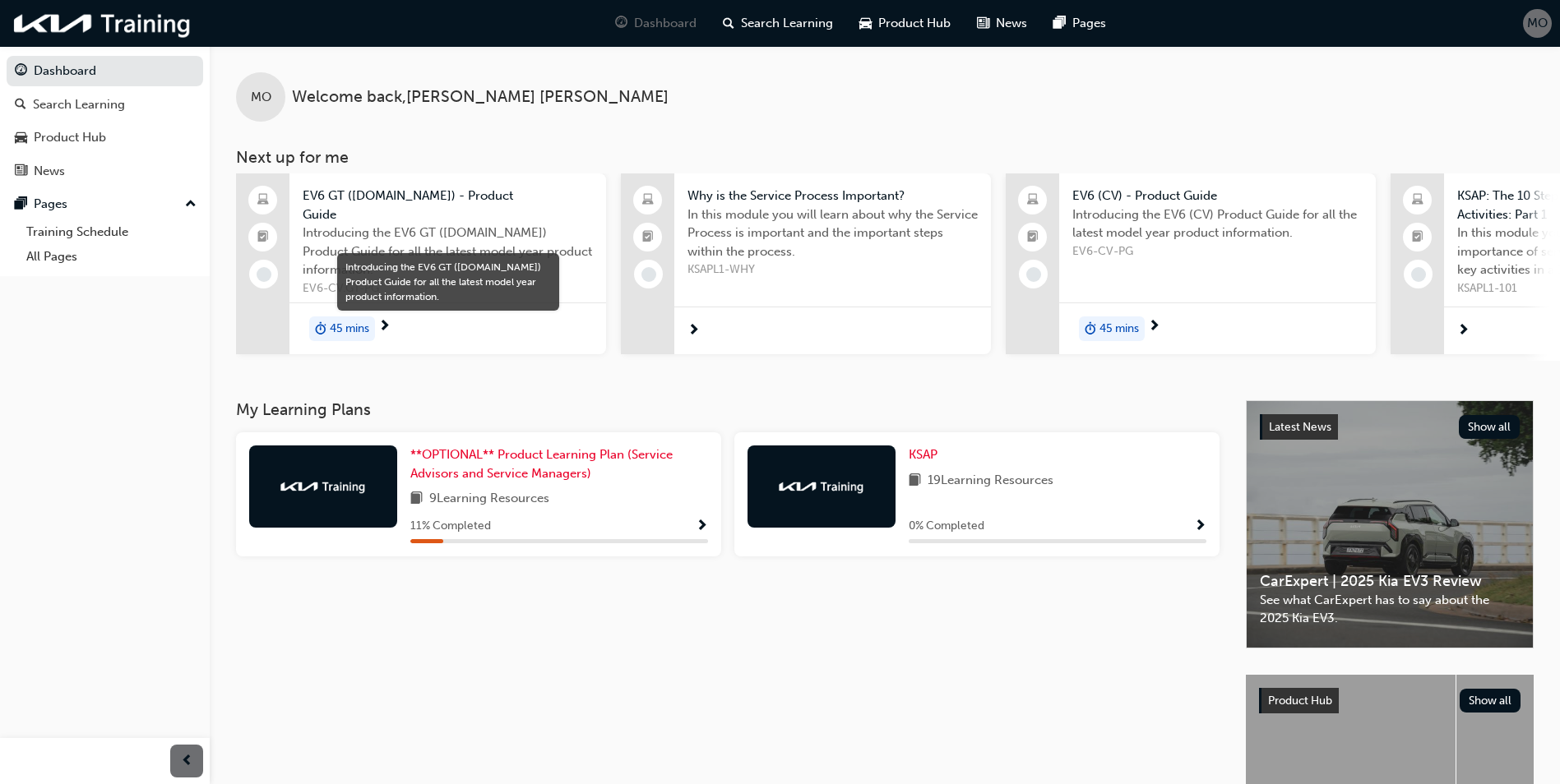
click at [441, 240] on span "Introducing the EV6 GT ([DOMAIN_NAME]) Product Guide for all the latest model y…" at bounding box center [448, 251] width 290 height 56
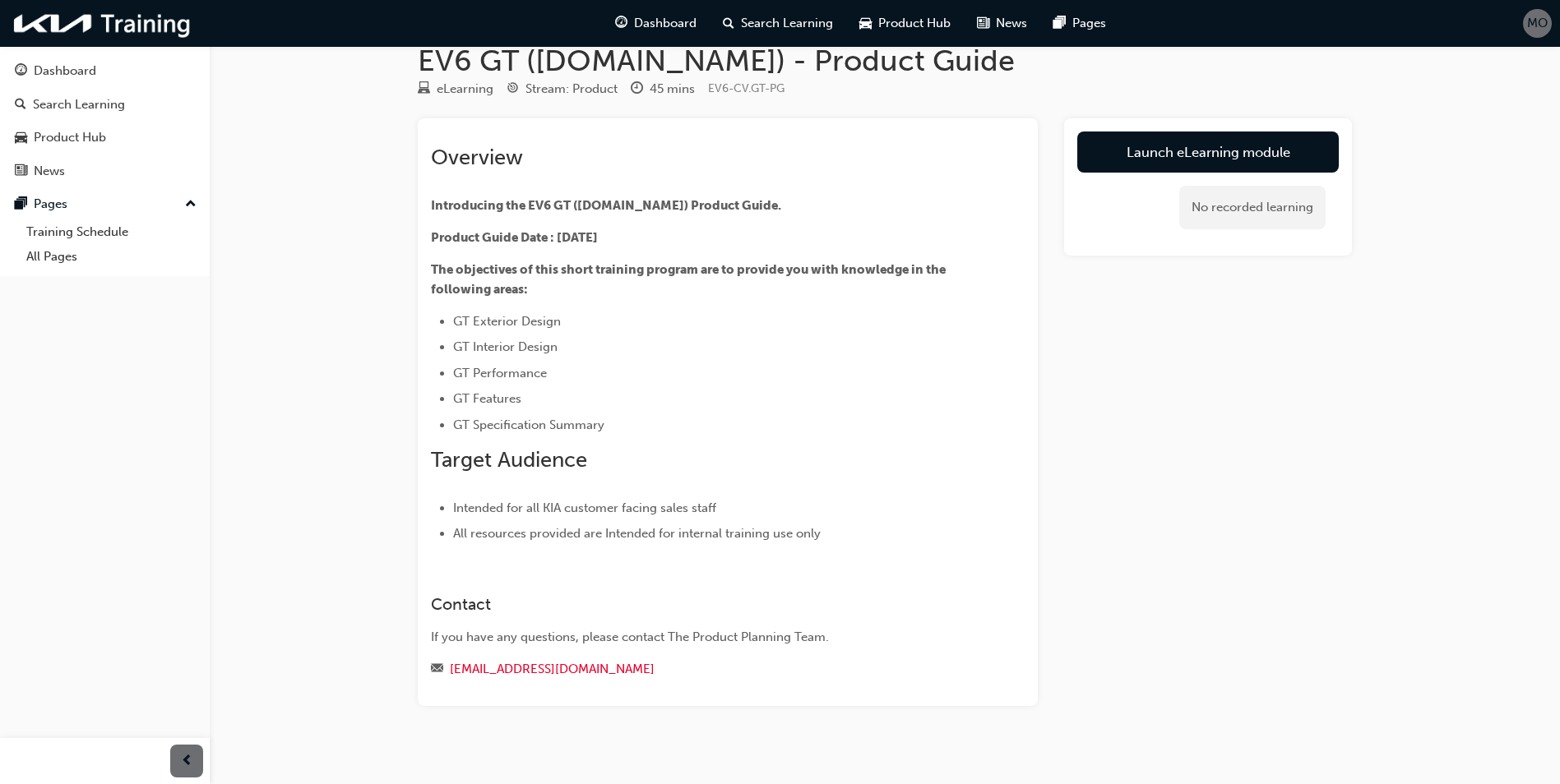
scroll to position [45, 0]
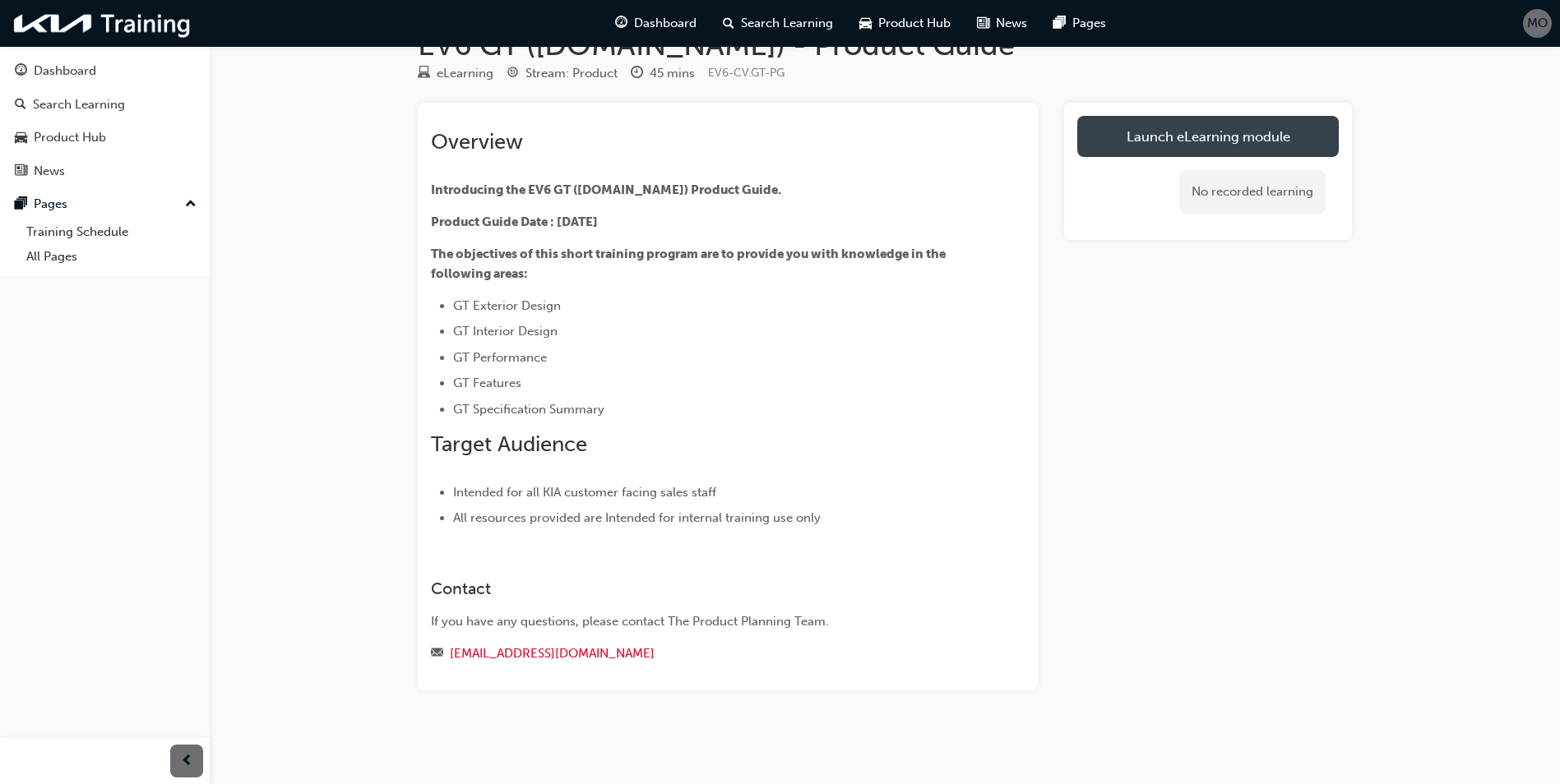
click at [1247, 140] on link "Launch eLearning module" at bounding box center [1208, 136] width 261 height 42
